Goal: Task Accomplishment & Management: Complete application form

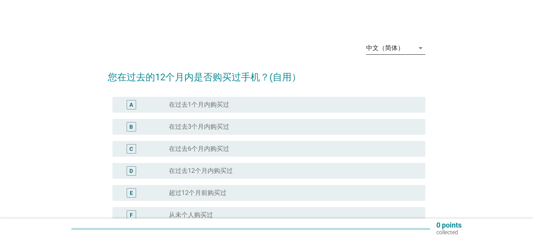
click at [408, 45] on div "中文（简体）" at bounding box center [390, 48] width 48 height 13
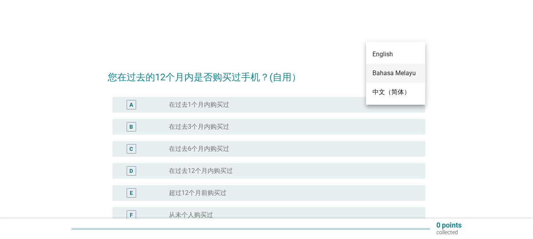
click at [397, 74] on div "Bahasa Melayu" at bounding box center [395, 73] width 47 height 9
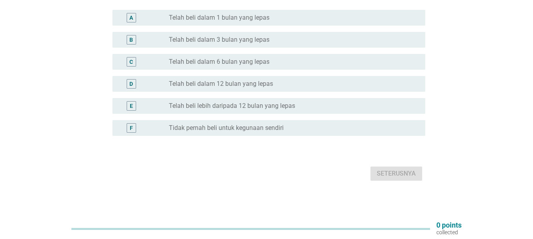
scroll to position [69, 0]
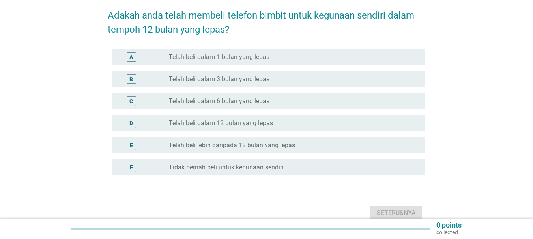
click at [130, 168] on div "F" at bounding box center [131, 168] width 3 height 8
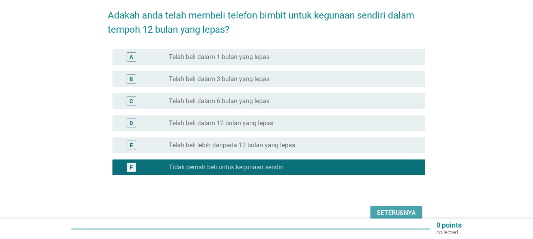
click at [405, 211] on div "Seterusnya" at bounding box center [396, 213] width 39 height 9
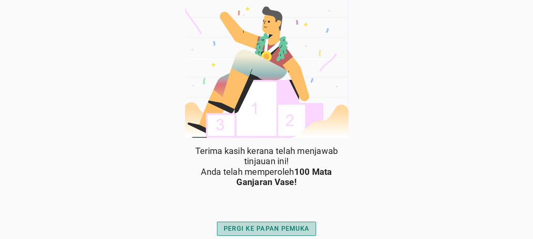
click at [259, 224] on div "PERGI KE PAPAN PEMUKA" at bounding box center [267, 228] width 86 height 9
